Goal: Task Accomplishment & Management: Use online tool/utility

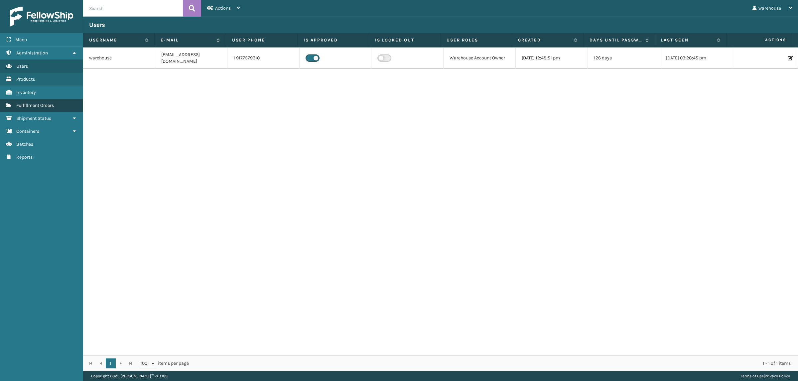
click at [35, 100] on link "Fulfillment Orders" at bounding box center [41, 105] width 83 height 13
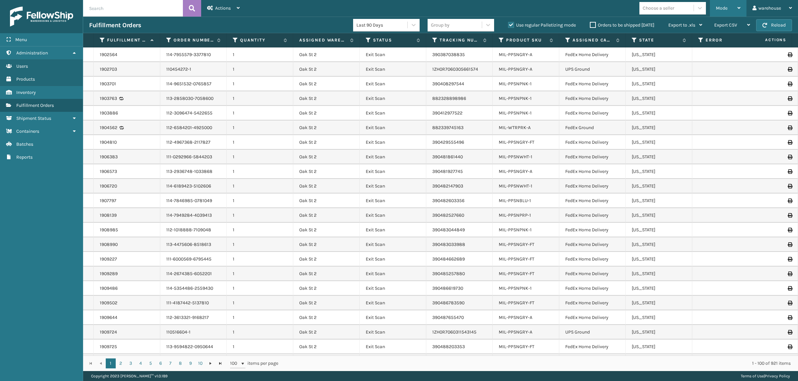
click at [723, 12] on div "Mode" at bounding box center [727, 8] width 25 height 17
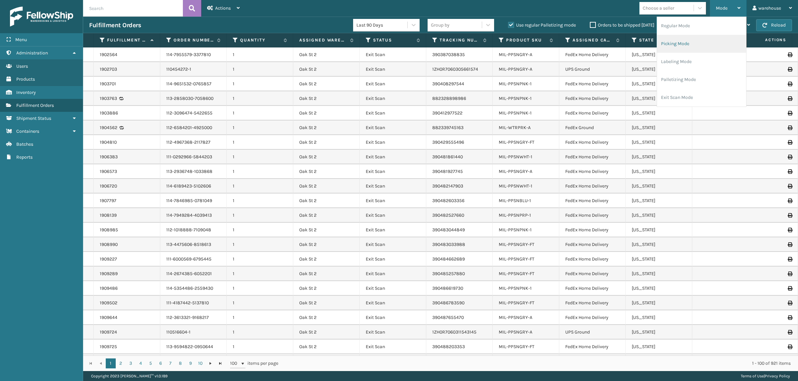
click at [717, 48] on li "Picking Mode" at bounding box center [701, 44] width 89 height 18
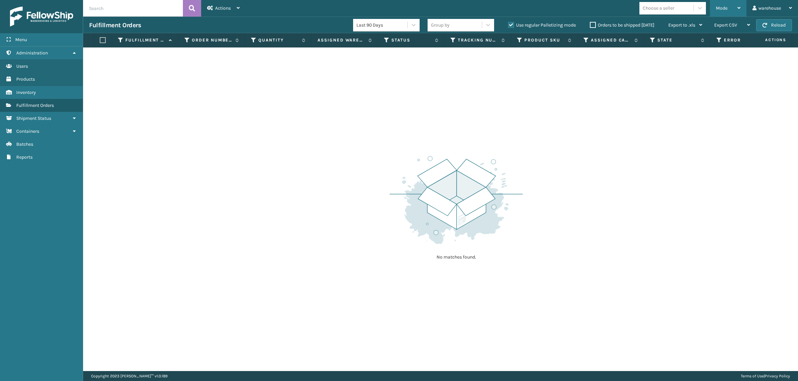
click at [721, 2] on div "Mode" at bounding box center [727, 8] width 25 height 17
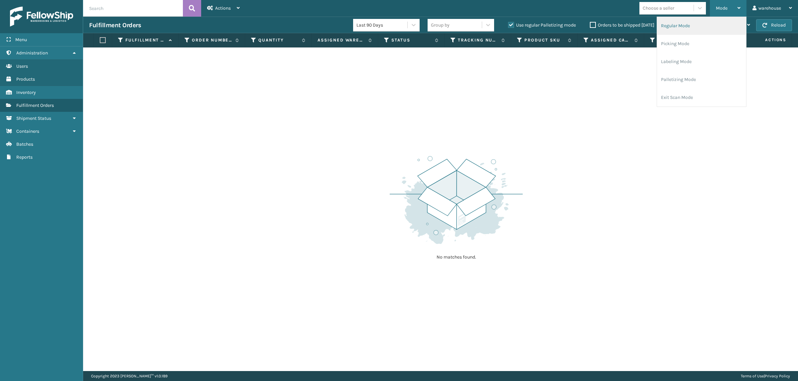
click at [715, 22] on li "Regular Mode" at bounding box center [701, 26] width 89 height 18
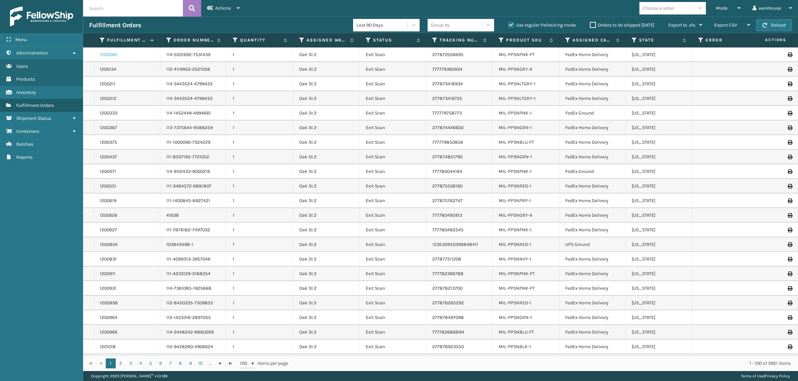
click at [115, 55] on link "1200060" at bounding box center [109, 55] width 18 height 7
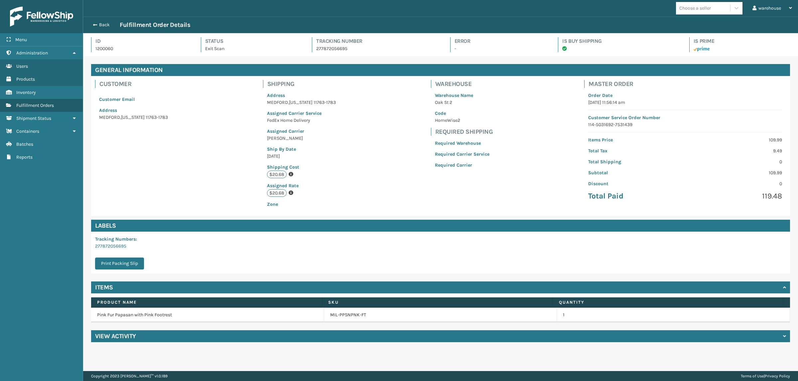
scroll to position [16, 714]
click at [95, 25] on span "button" at bounding box center [94, 25] width 4 height 5
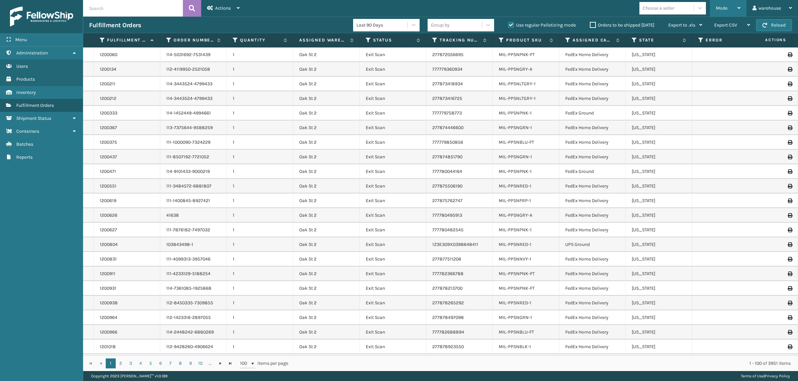
click at [733, 11] on div "Mode" at bounding box center [727, 8] width 25 height 17
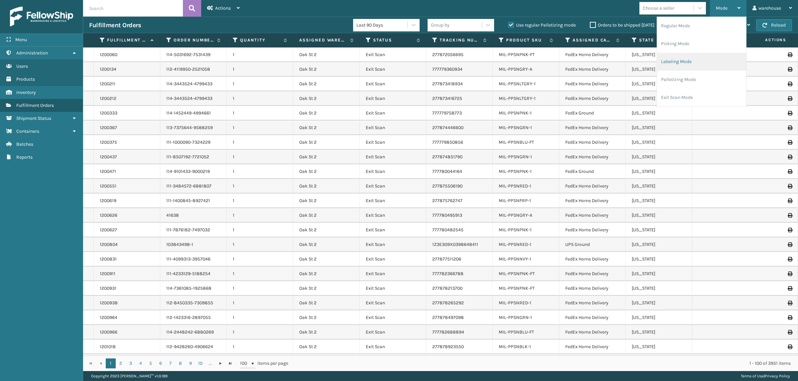
click at [698, 63] on li "Labeling Mode" at bounding box center [701, 62] width 89 height 18
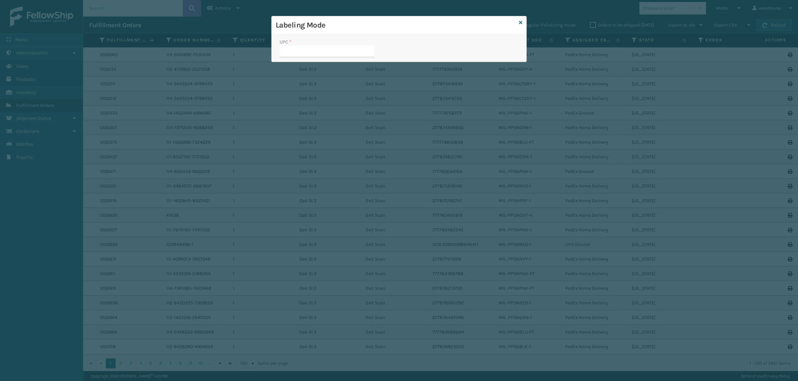
click at [315, 49] on input "UPC *" at bounding box center [326, 52] width 95 height 12
click at [226, 20] on div "Labeling Mode UPC *" at bounding box center [399, 190] width 798 height 381
click at [519, 19] on link at bounding box center [520, 22] width 3 height 7
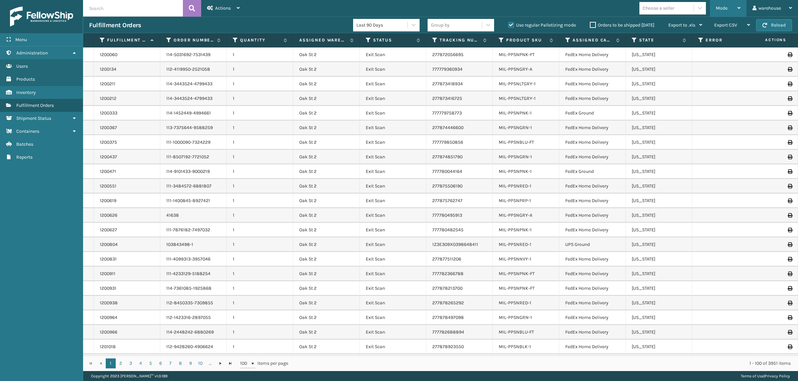
click at [729, 8] on div "Mode" at bounding box center [727, 8] width 25 height 17
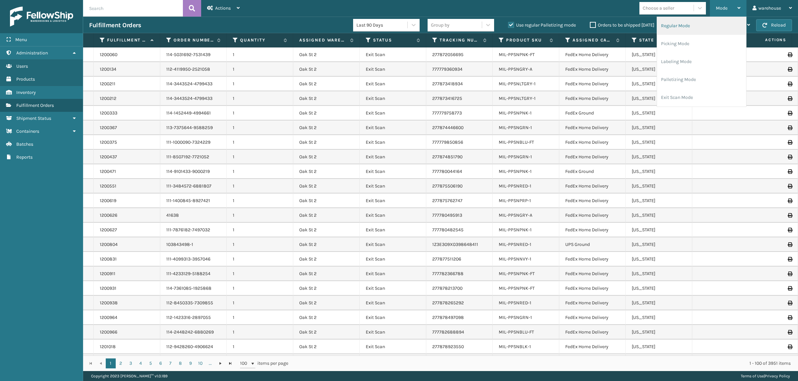
click at [718, 29] on li "Regular Mode" at bounding box center [701, 26] width 89 height 18
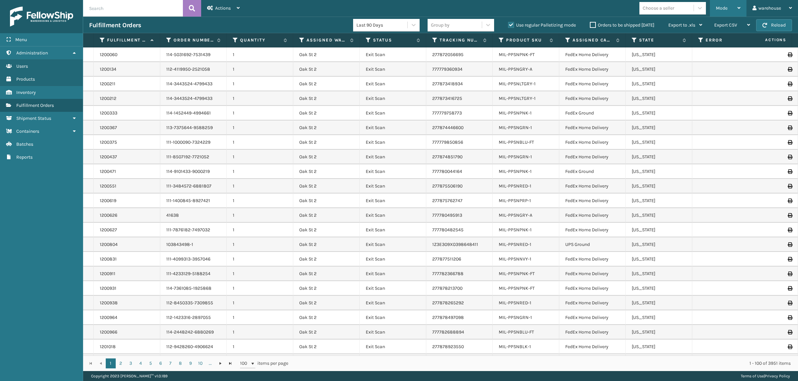
click at [729, 10] on div "Mode" at bounding box center [727, 8] width 25 height 17
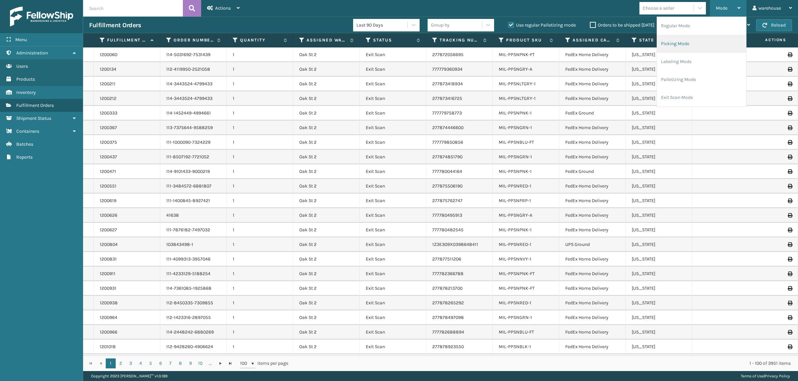
click at [709, 36] on li "Picking Mode" at bounding box center [701, 44] width 89 height 18
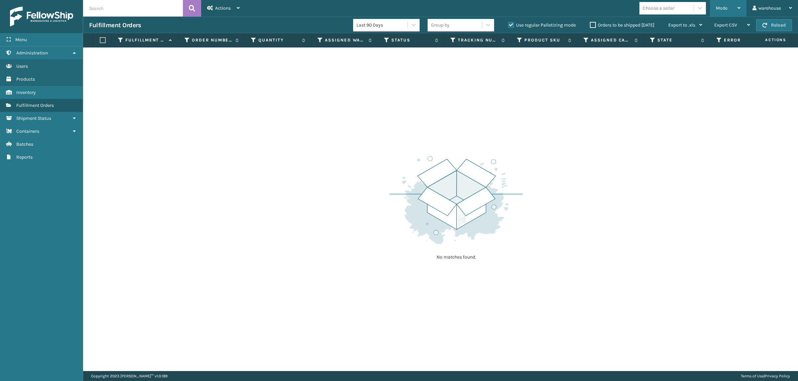
click at [722, 6] on span "Mode" at bounding box center [721, 8] width 12 height 6
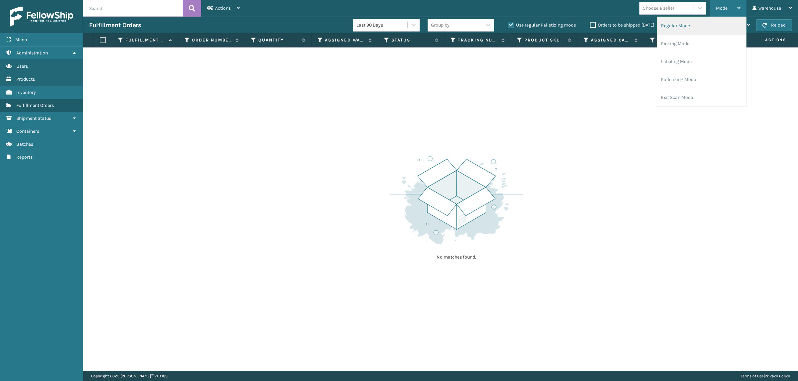
click at [714, 27] on li "Regular Mode" at bounding box center [701, 26] width 89 height 18
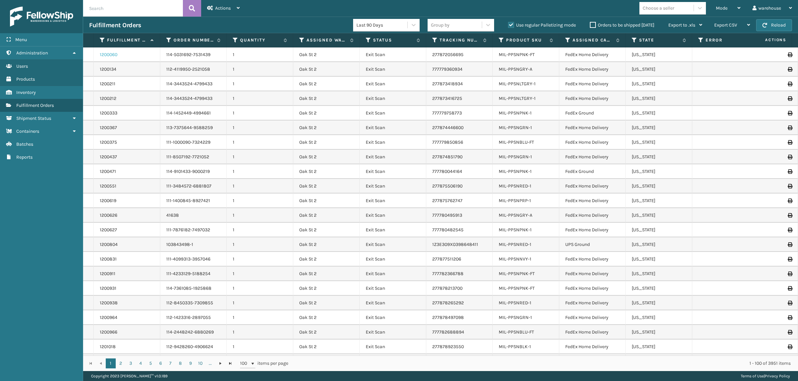
click at [106, 56] on link "1200060" at bounding box center [109, 55] width 18 height 7
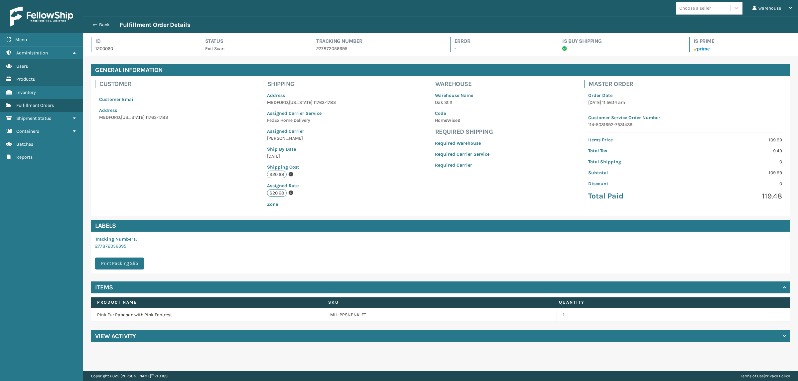
scroll to position [16, 714]
click at [95, 23] on span "button" at bounding box center [94, 25] width 4 height 5
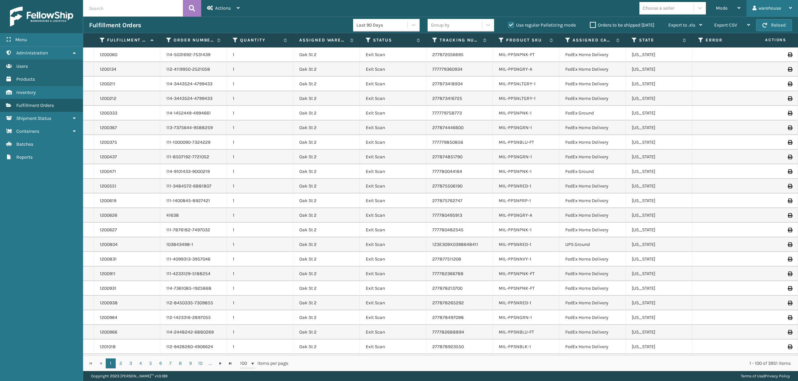
click at [773, 7] on div "warehouse" at bounding box center [772, 8] width 40 height 17
click at [735, 4] on div "Mode" at bounding box center [727, 8] width 25 height 17
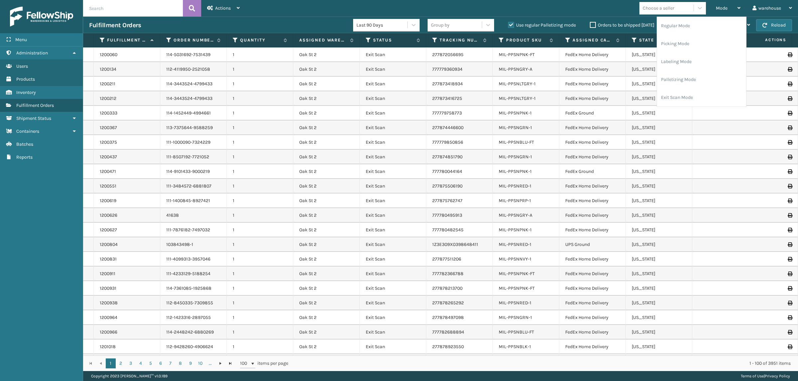
click at [585, 6] on div "Mode Regular Mode Picking Mode Labeling Mode Palletizing Mode Exit Scan Mode Ch…" at bounding box center [522, 8] width 552 height 17
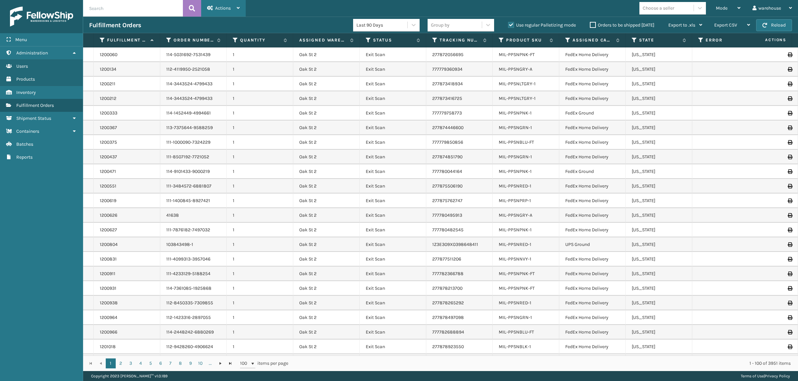
click at [238, 8] on icon at bounding box center [238, 8] width 3 height 5
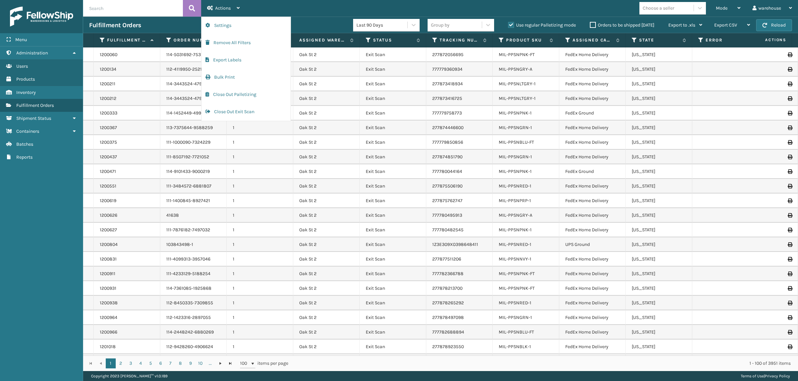
click at [324, 8] on div "Mode Regular Mode Picking Mode Labeling Mode Palletizing Mode Exit Scan Mode Ch…" at bounding box center [522, 8] width 552 height 17
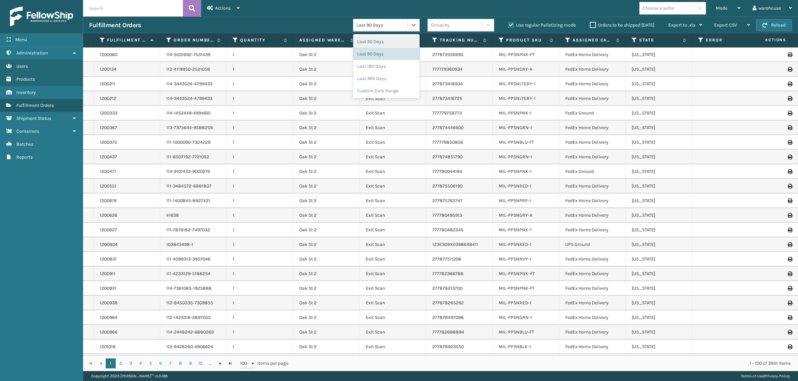
click at [376, 19] on div "Last 90 Days" at bounding box center [386, 25] width 66 height 13
click at [389, 90] on div "Custom Date Range" at bounding box center [386, 91] width 66 height 12
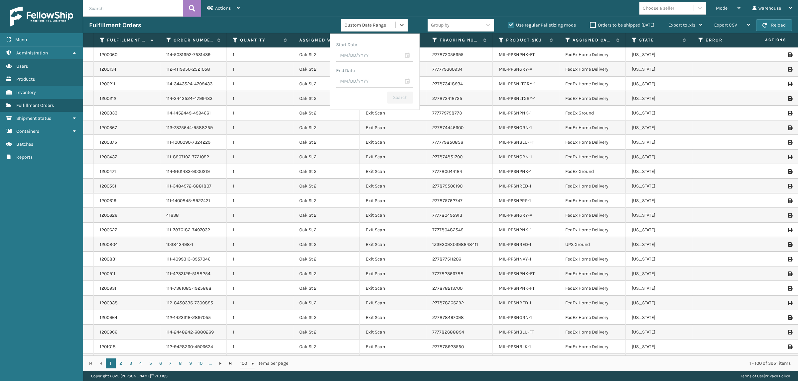
click at [353, 63] on div "Start Date End Date Search" at bounding box center [375, 72] width 90 height 76
click at [356, 55] on input "text" at bounding box center [374, 56] width 77 height 12
click at [367, 110] on div "10" at bounding box center [370, 109] width 11 height 10
type input "[DATE]"
click at [369, 77] on input "text" at bounding box center [374, 82] width 77 height 12
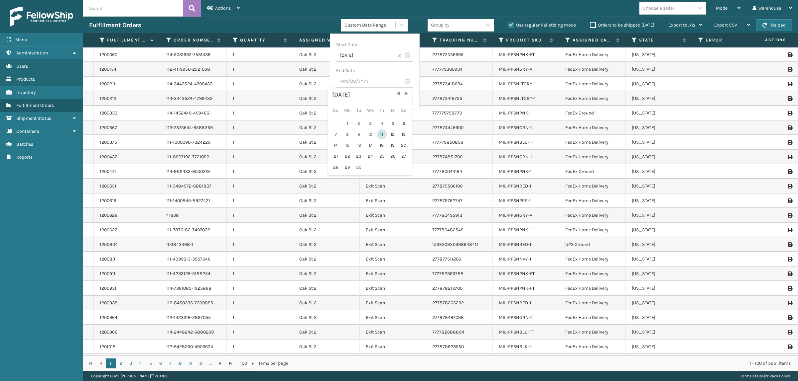
click at [377, 135] on div "11" at bounding box center [382, 135] width 10 height 10
type input "[DATE]"
click at [404, 103] on button "Search" at bounding box center [400, 98] width 26 height 12
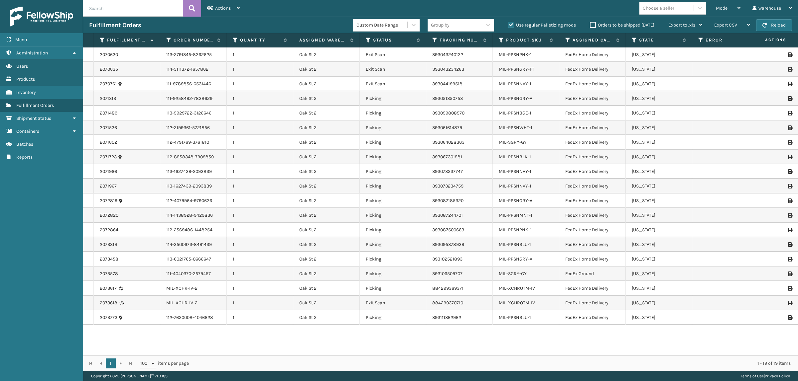
click at [787, 302] on icon at bounding box center [789, 303] width 4 height 5
